Goal: Obtain resource: Obtain resource

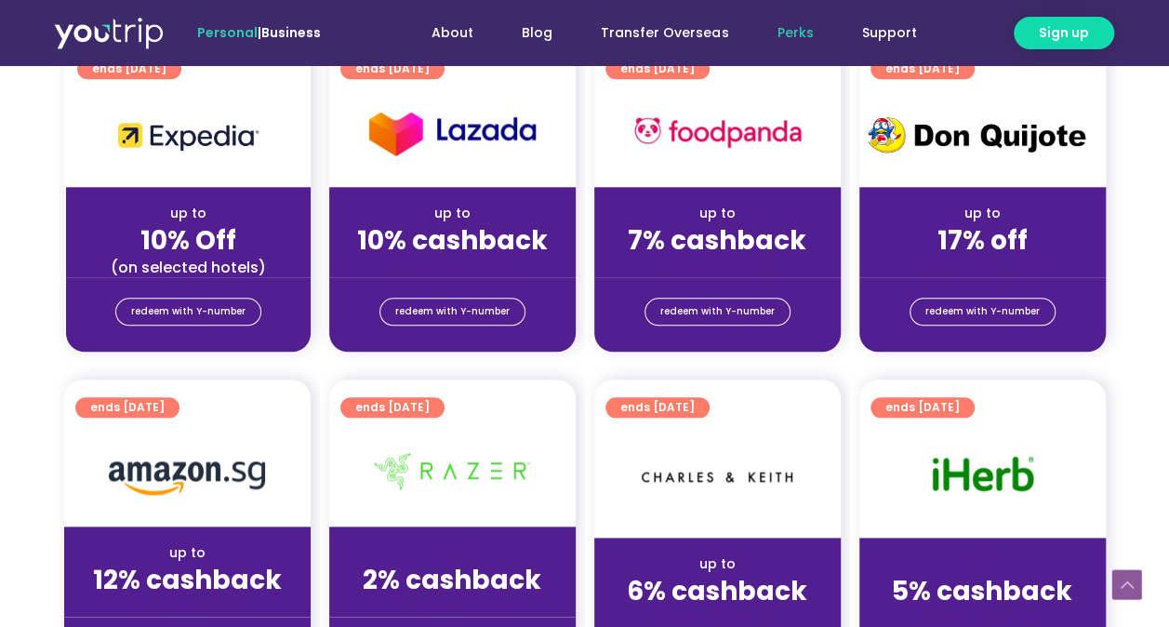
scroll to position [744, 0]
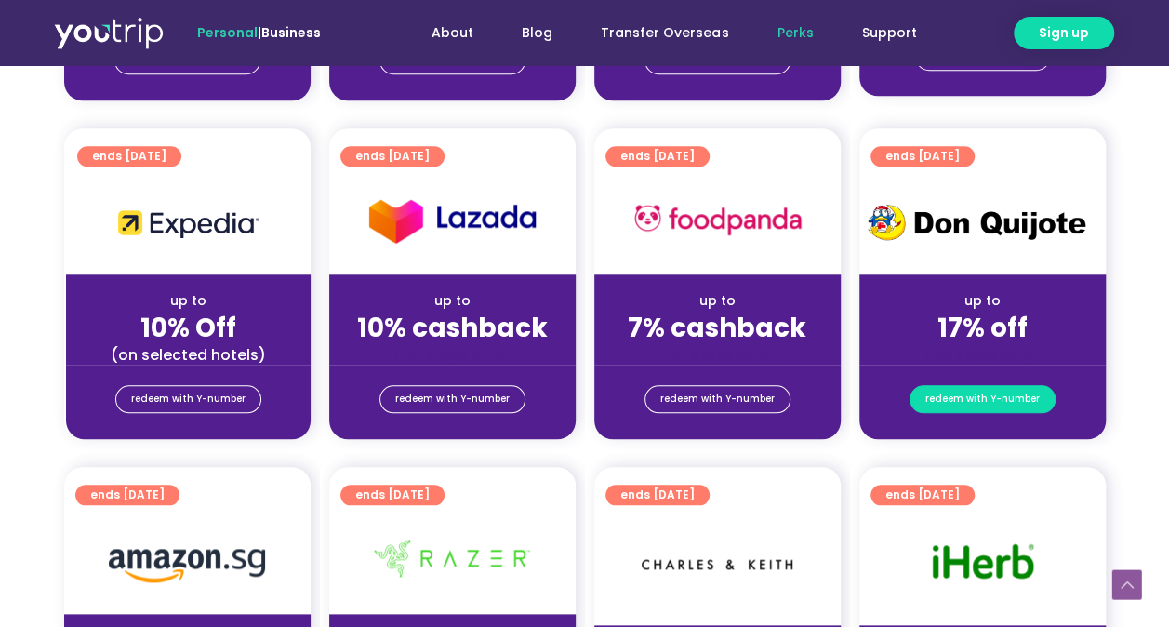
click at [982, 407] on span "redeem with Y-number" at bounding box center [982, 399] width 114 height 26
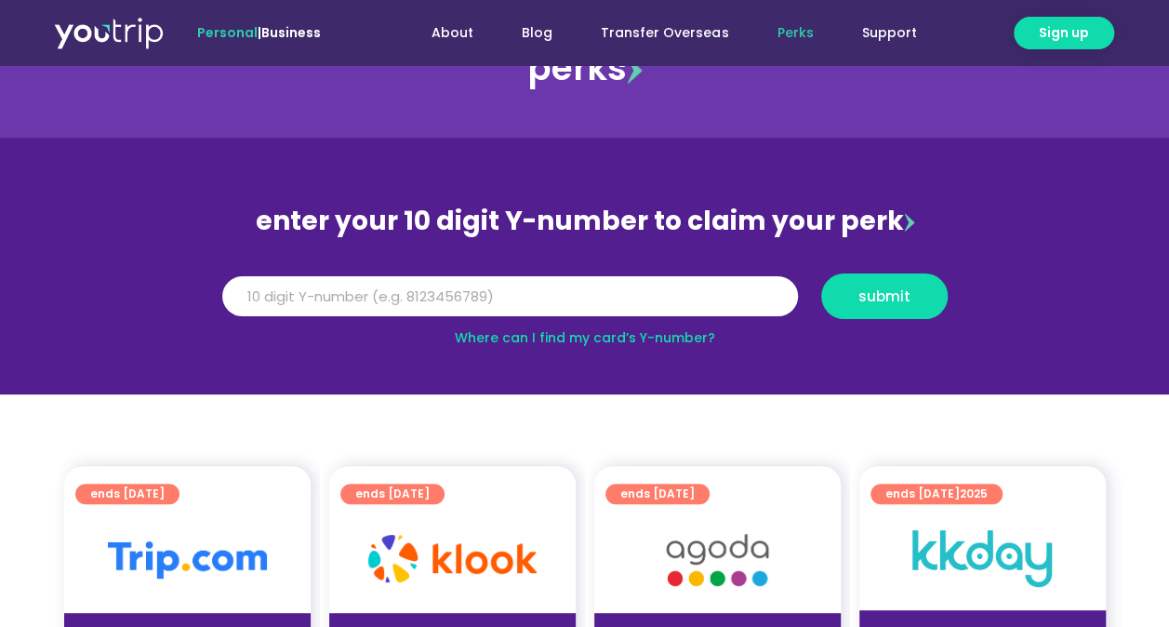
scroll to position [19, 0]
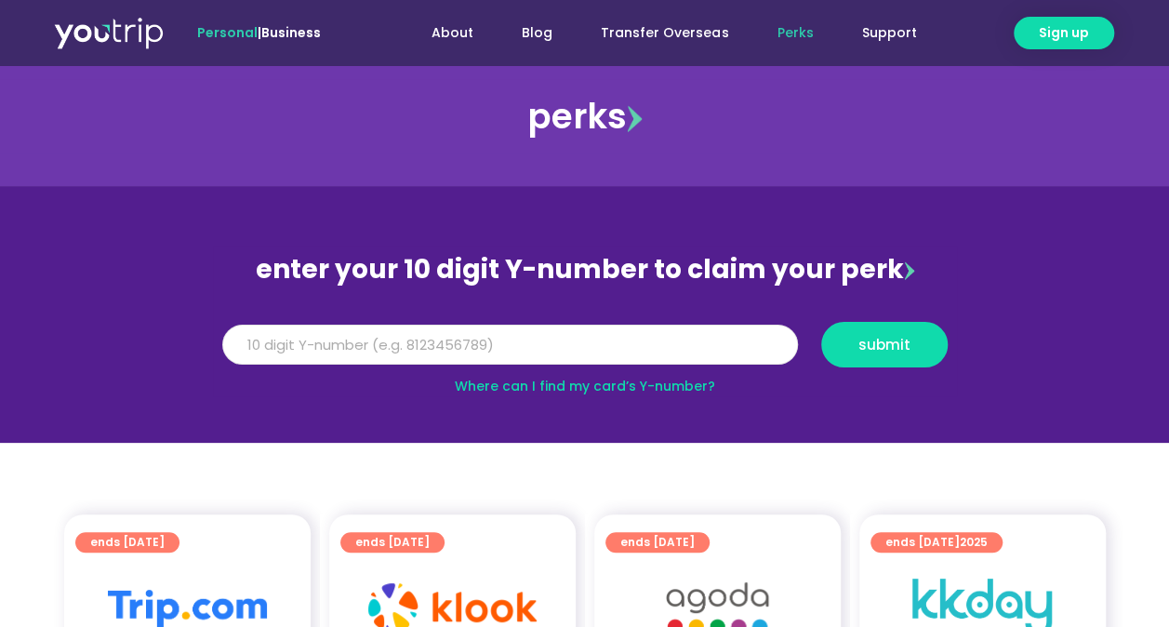
click at [364, 352] on input "Y Number" at bounding box center [510, 345] width 576 height 41
type input "8125470643"
drag, startPoint x: 908, startPoint y: 315, endPoint x: 904, endPoint y: 332, distance: 17.1
click at [907, 319] on div "Y Number 8125470643 submit" at bounding box center [585, 344] width 744 height 64
click at [904, 332] on button "submit" at bounding box center [884, 345] width 126 height 46
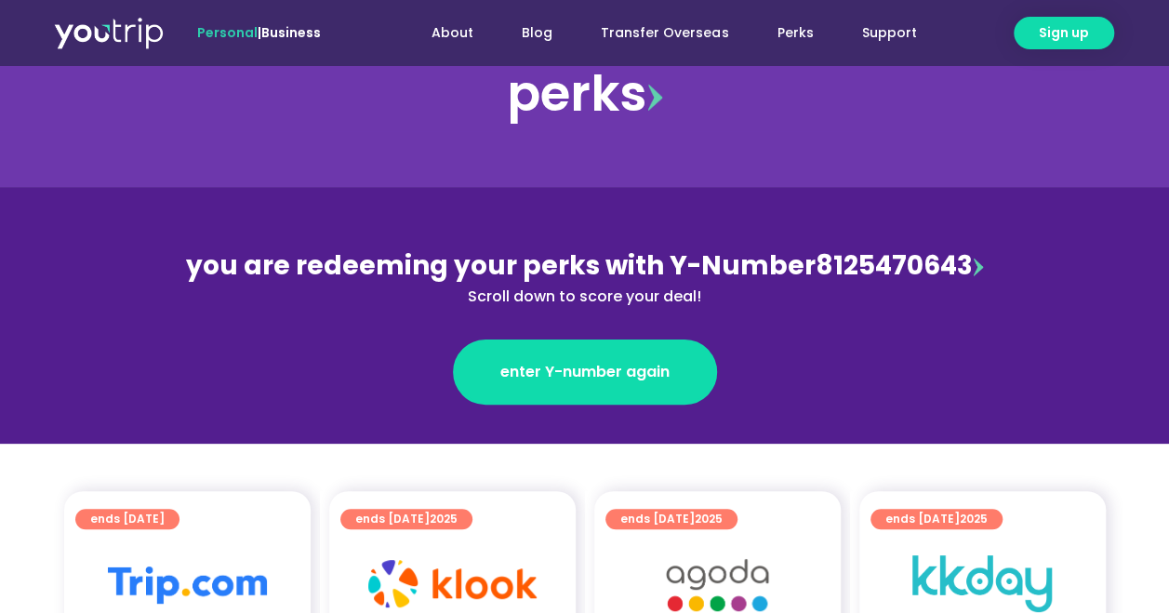
scroll to position [186, 0]
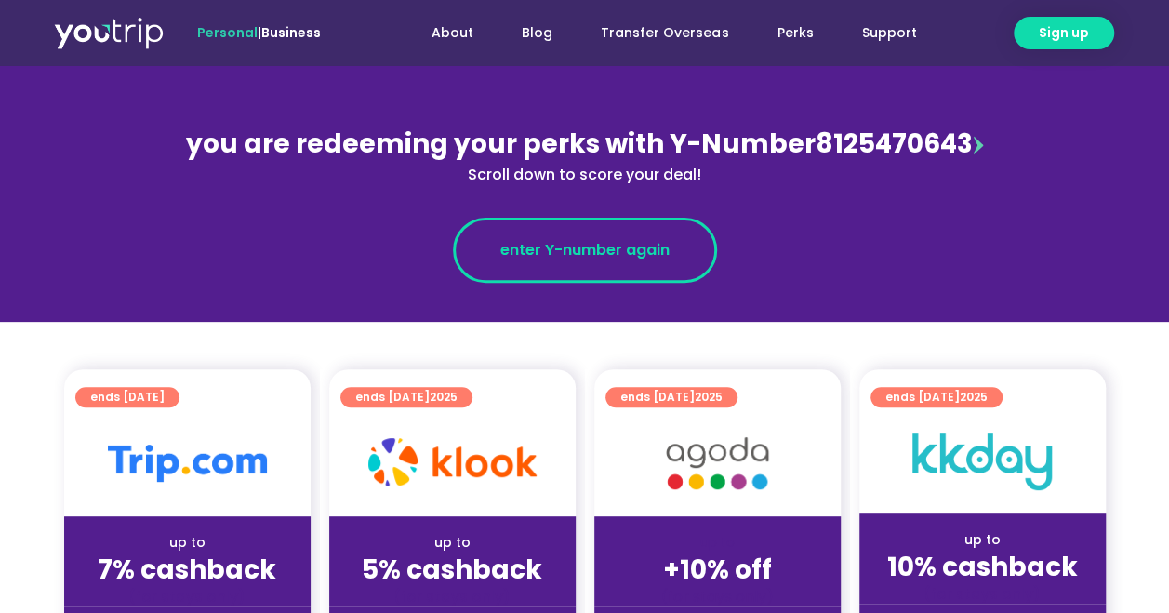
click at [655, 263] on link "enter Y-number again" at bounding box center [585, 250] width 264 height 65
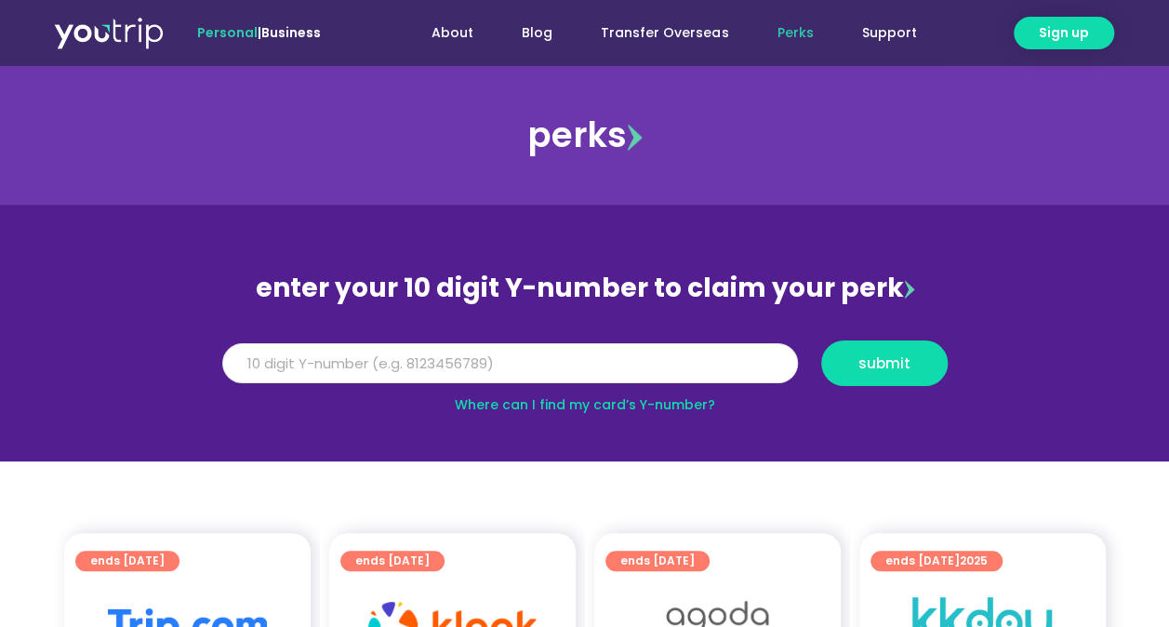
click at [362, 365] on input "Y Number" at bounding box center [510, 363] width 576 height 41
type input "8125470643"
drag, startPoint x: 362, startPoint y: 365, endPoint x: 880, endPoint y: 372, distance: 518.1
click at [880, 370] on span "submit" at bounding box center [884, 363] width 52 height 14
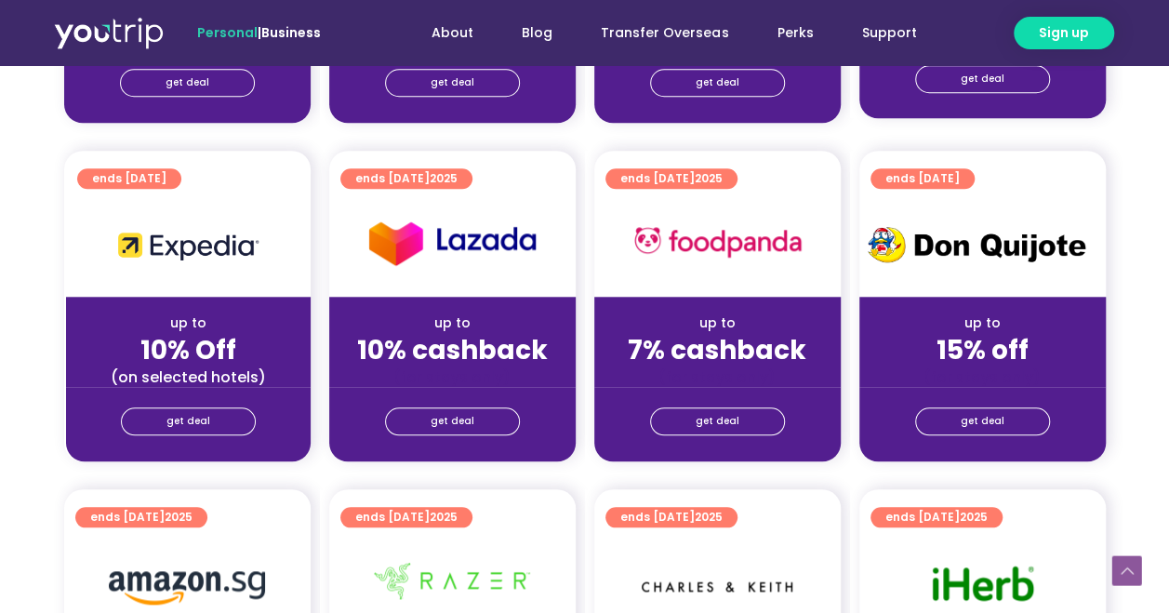
scroll to position [837, 0]
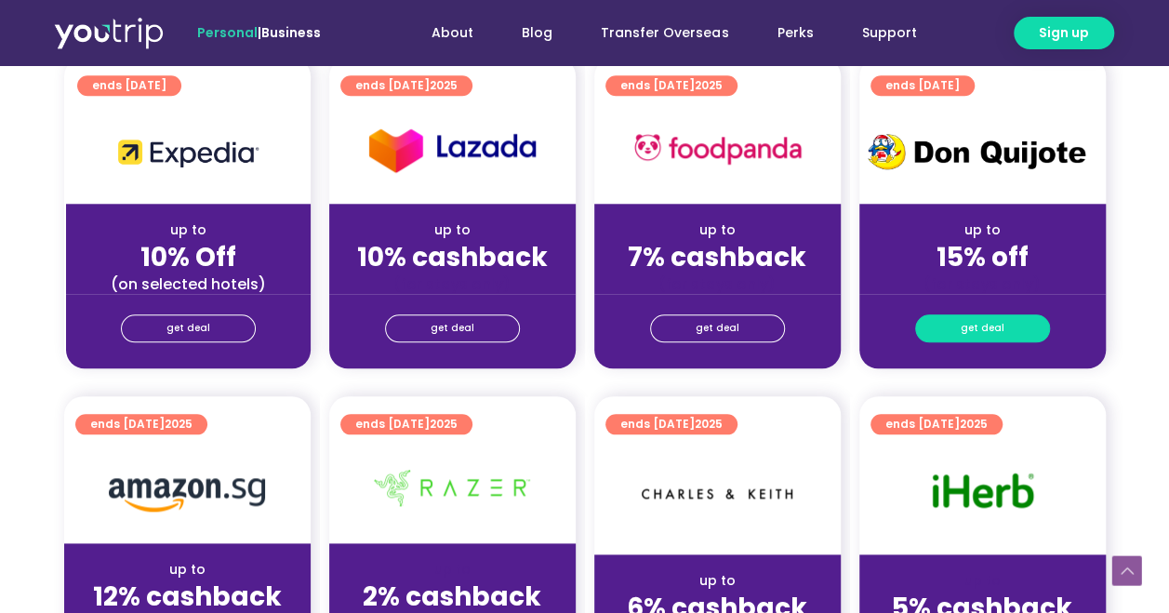
click at [980, 322] on span "get deal" at bounding box center [983, 328] width 44 height 26
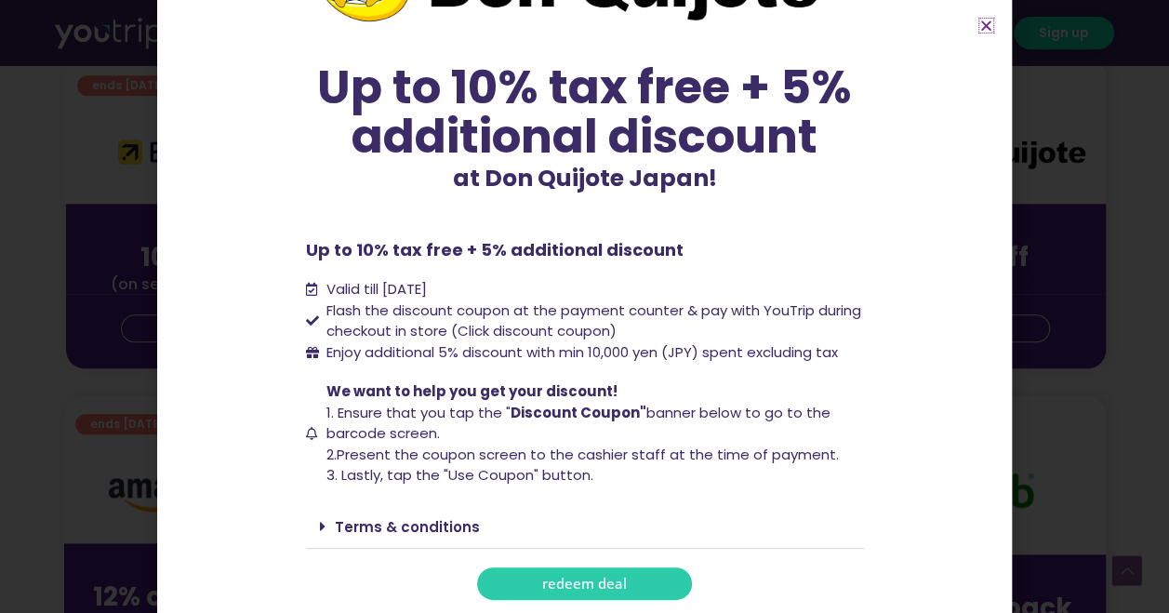
scroll to position [0, 0]
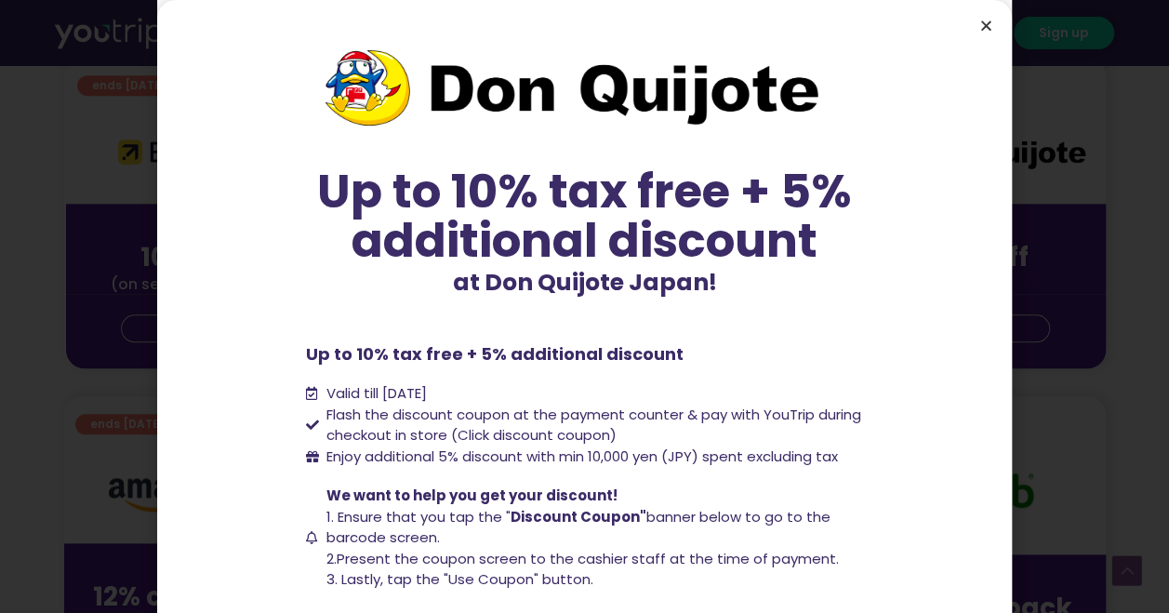
click at [983, 29] on icon "Close" at bounding box center [986, 26] width 14 height 14
